Goal: Task Accomplishment & Management: Manage account settings

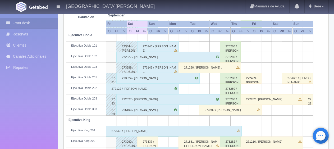
scroll to position [203, 0]
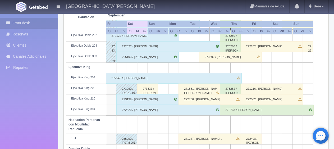
click at [150, 92] on div "273337 / [PERSON_NAME]" at bounding box center [147, 89] width 21 height 11
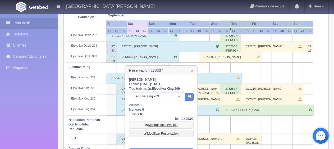
click at [154, 125] on link "Mostrar Reservación" at bounding box center [161, 124] width 65 height 7
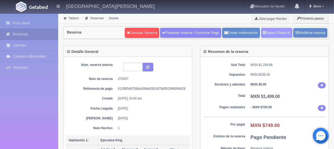
click at [279, 33] on link "Hacer Check-In" at bounding box center [277, 33] width 32 height 10
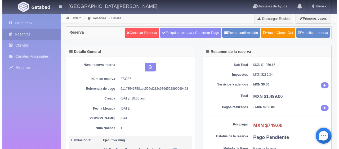
scroll to position [106, 0]
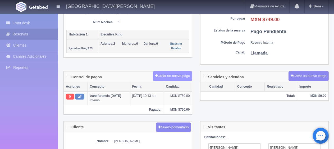
click at [168, 77] on button "Crear un nuevo pago" at bounding box center [172, 76] width 39 height 10
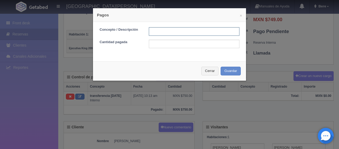
click at [170, 33] on input "text" at bounding box center [194, 31] width 91 height 8
type input "Total Efectivo"
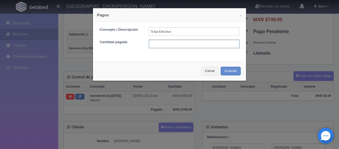
click at [181, 44] on input "text" at bounding box center [194, 44] width 91 height 8
type input "750"
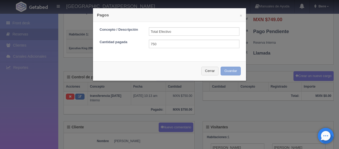
click at [235, 70] on button "Guardar" at bounding box center [231, 71] width 20 height 9
type input "749"
click at [226, 71] on button "Guardar" at bounding box center [231, 71] width 20 height 9
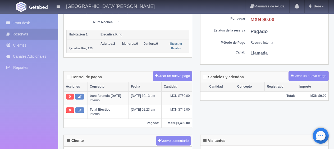
scroll to position [106, 0]
